Goal: Entertainment & Leisure: Consume media (video, audio)

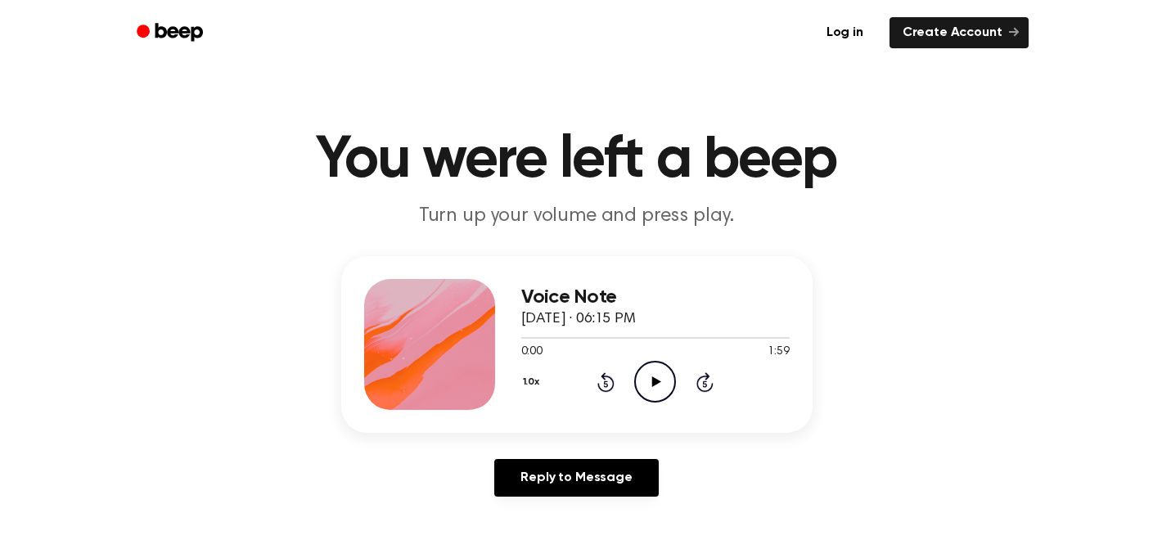
click at [657, 377] on icon "Play Audio" at bounding box center [655, 382] width 42 height 42
click at [83, 48] on header "Log in Create Account" at bounding box center [576, 32] width 1153 height 65
